Goal: Find specific page/section: Find specific page/section

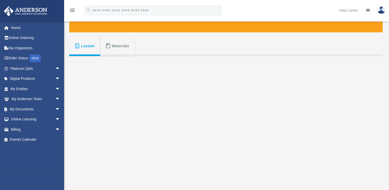
scroll to position [72, 0]
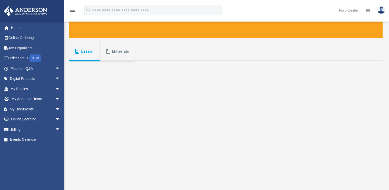
click at [72, 8] on icon "menu" at bounding box center [72, 10] width 6 height 6
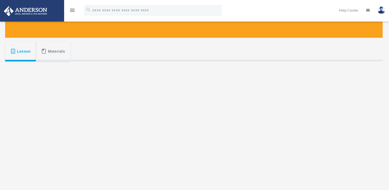
click at [72, 8] on icon "menu" at bounding box center [72, 10] width 6 height 6
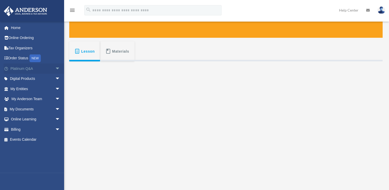
click at [39, 68] on link "Platinum Q&A arrow_drop_down" at bounding box center [36, 68] width 64 height 10
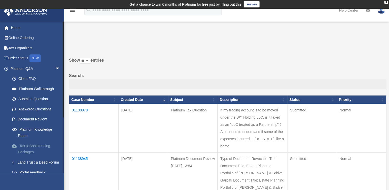
click at [29, 145] on link "Tax & Bookkeeping Packages" at bounding box center [37, 149] width 61 height 16
